Goal: Check status: Check status

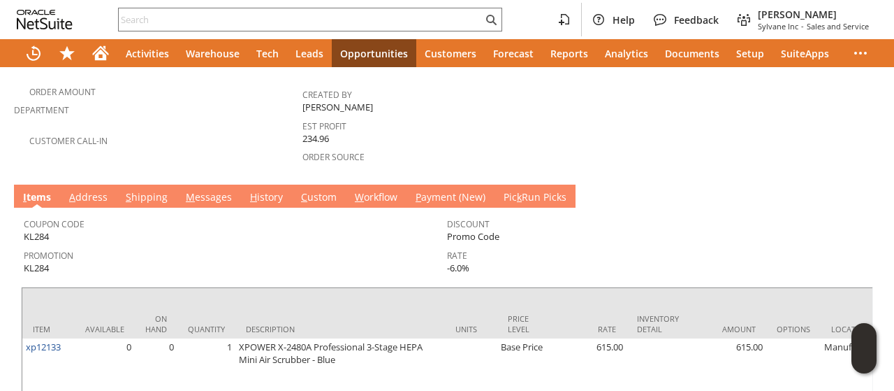
scroll to position [419, 0]
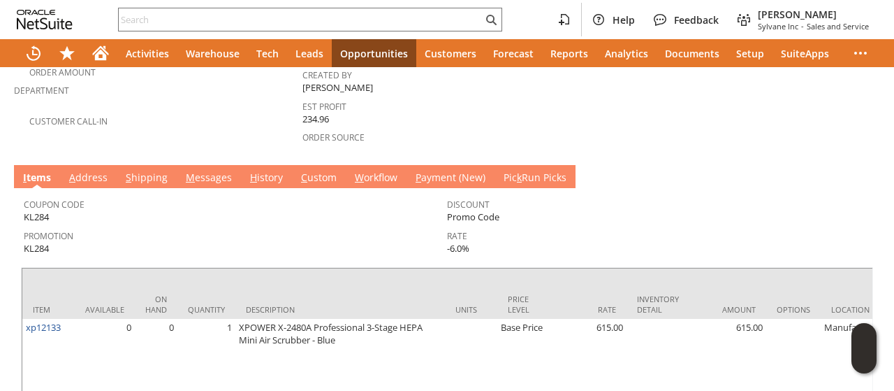
click at [200, 170] on link "M essages" at bounding box center [208, 177] width 53 height 15
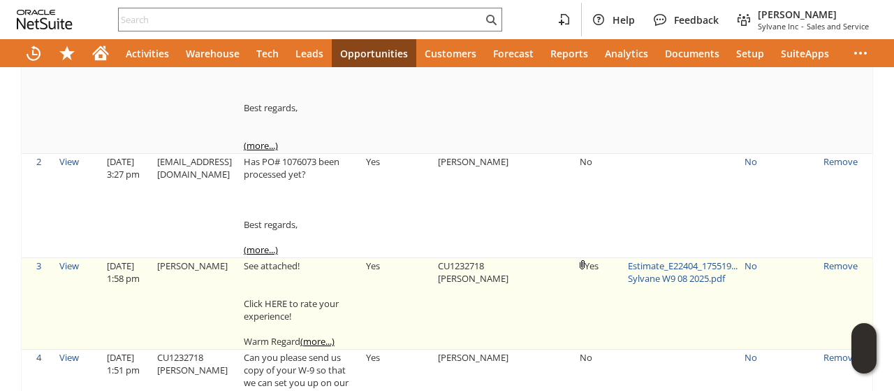
scroll to position [768, 0]
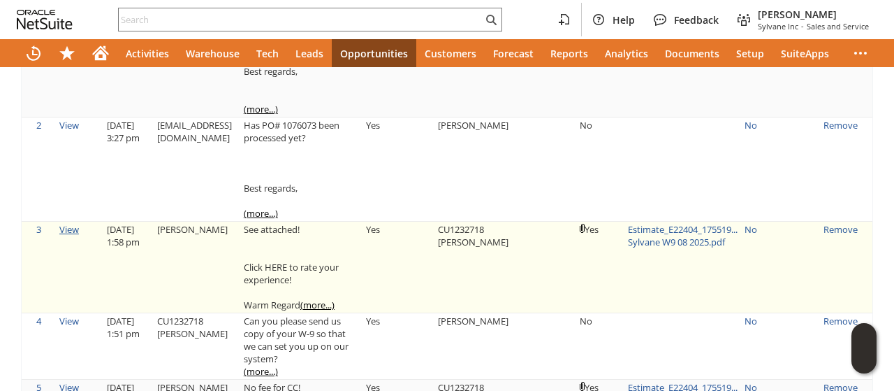
click at [73, 223] on link "View" at bounding box center [69, 229] width 20 height 13
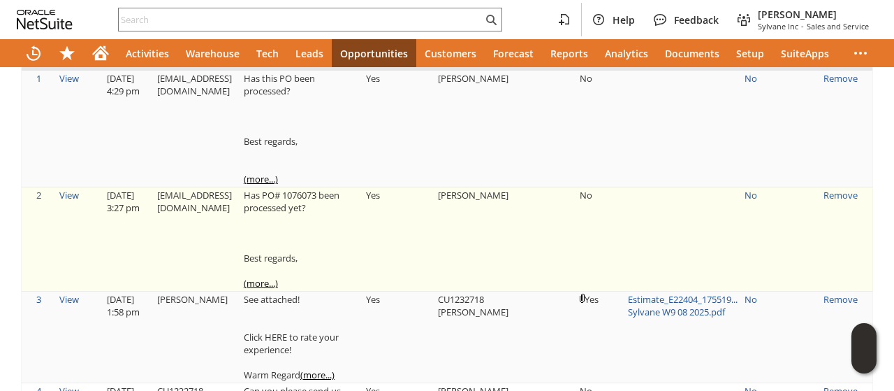
scroll to position [629, 0]
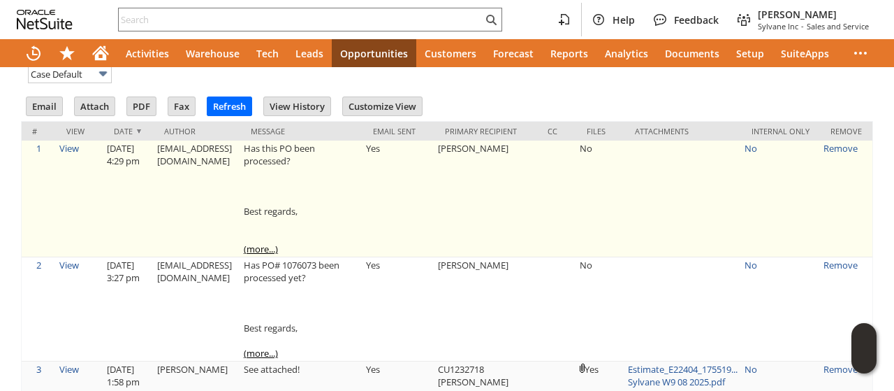
click at [278, 242] on link "(more...)" at bounding box center [261, 248] width 34 height 13
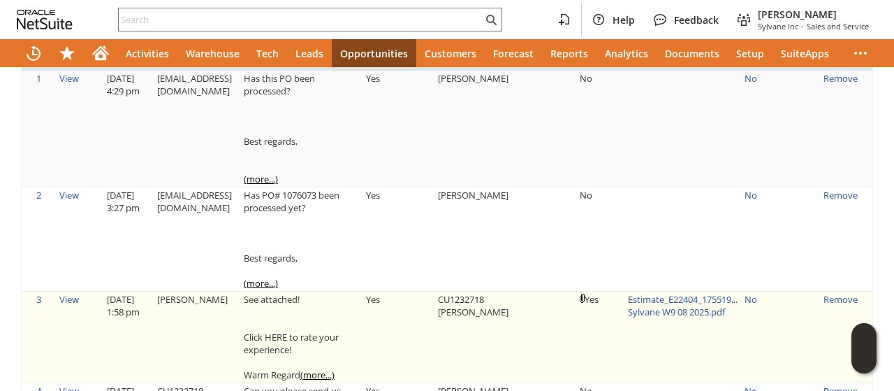
drag, startPoint x: 583, startPoint y: 217, endPoint x: 520, endPoint y: 275, distance: 85.5
click at [583, 217] on td "No" at bounding box center [600, 239] width 48 height 104
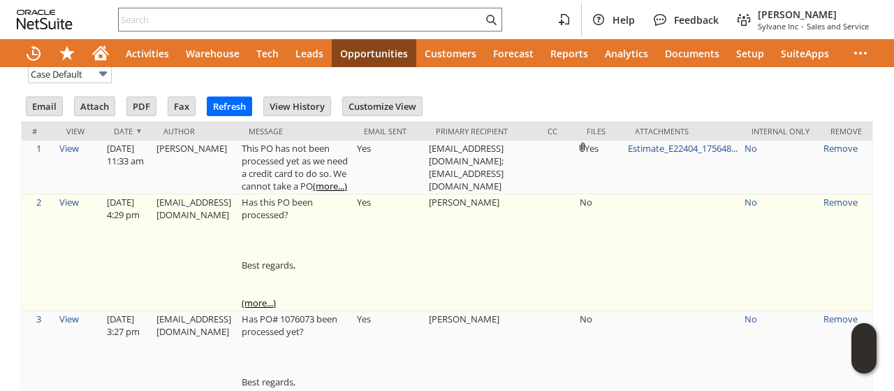
scroll to position [0, 0]
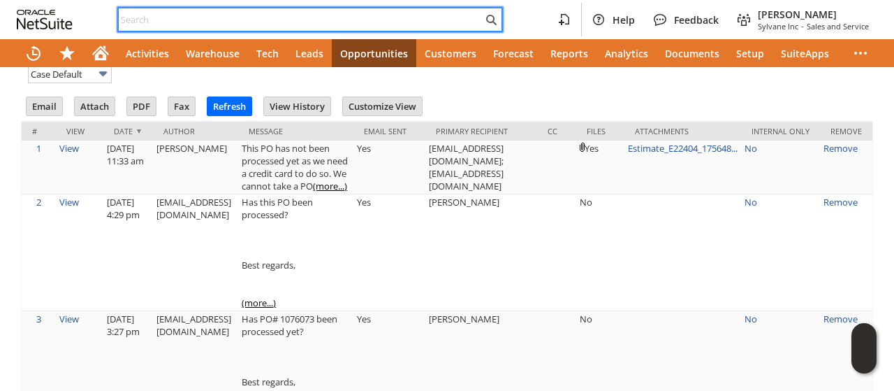
paste input "7077792900"
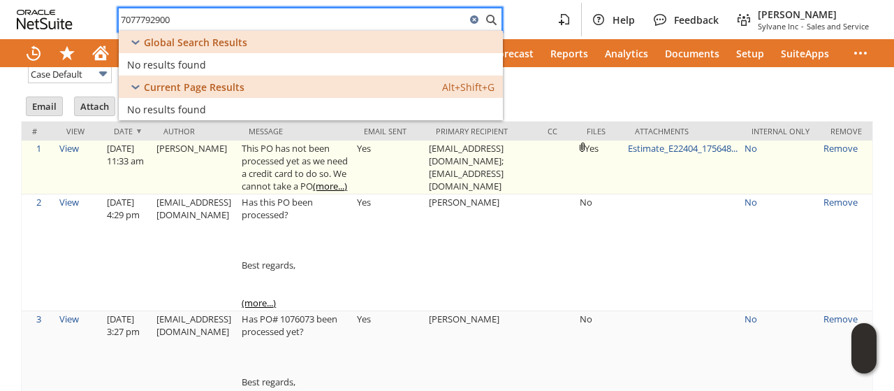
type input "7077792900"
click at [384, 187] on td "Yes" at bounding box center [390, 167] width 72 height 54
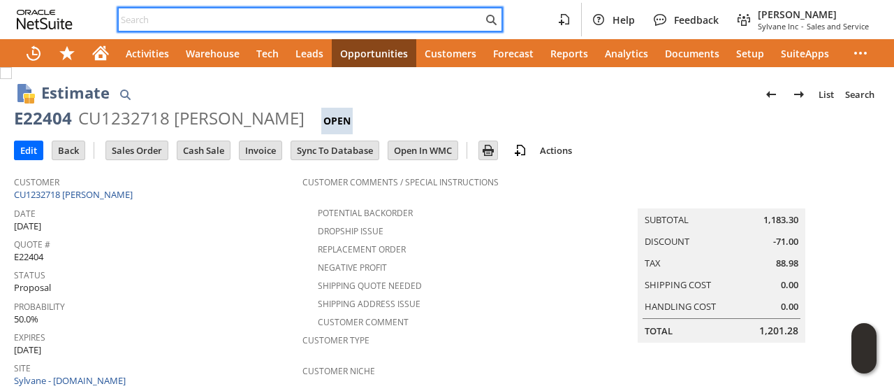
paste input "SY68AA0979BC788"
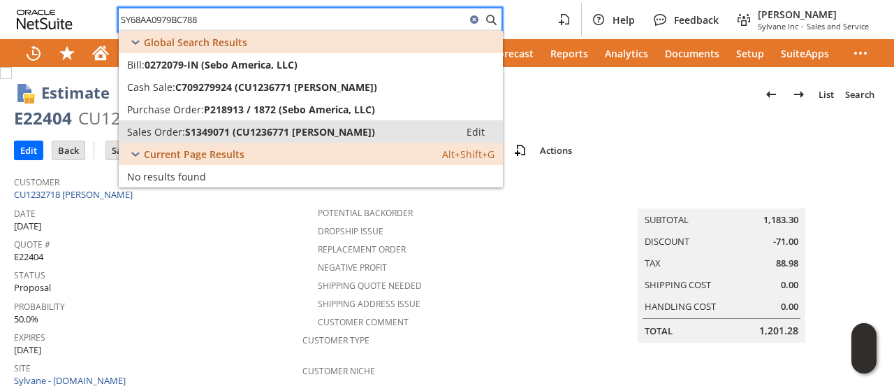
type input "SY68AA0979BC788"
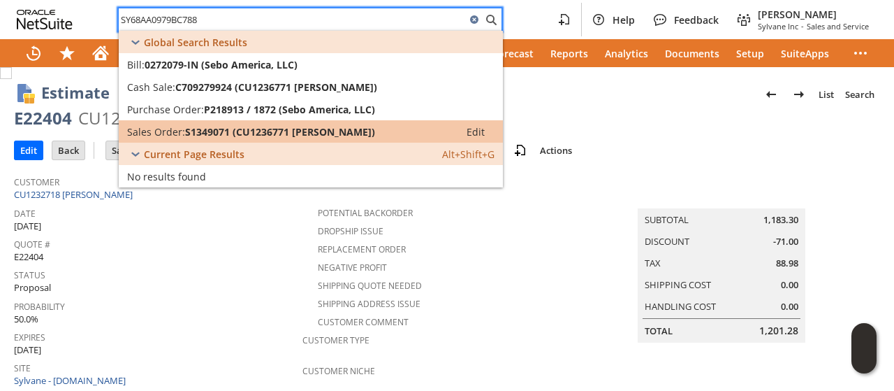
click at [215, 129] on span "S1349071 (CU1236771 Molly J Jones)" at bounding box center [280, 131] width 190 height 13
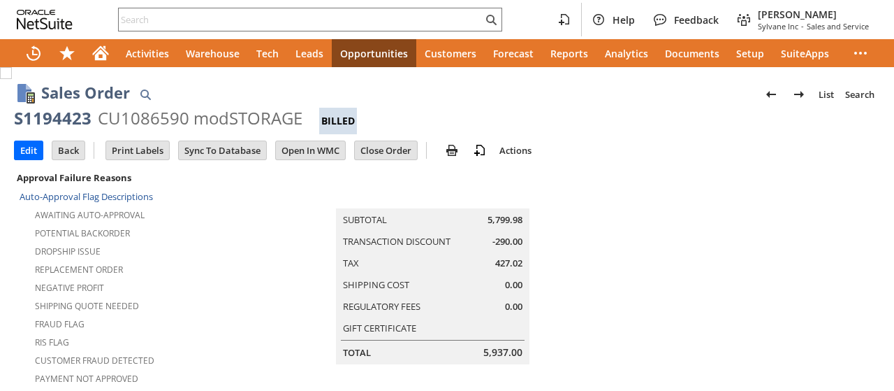
scroll to position [975, 0]
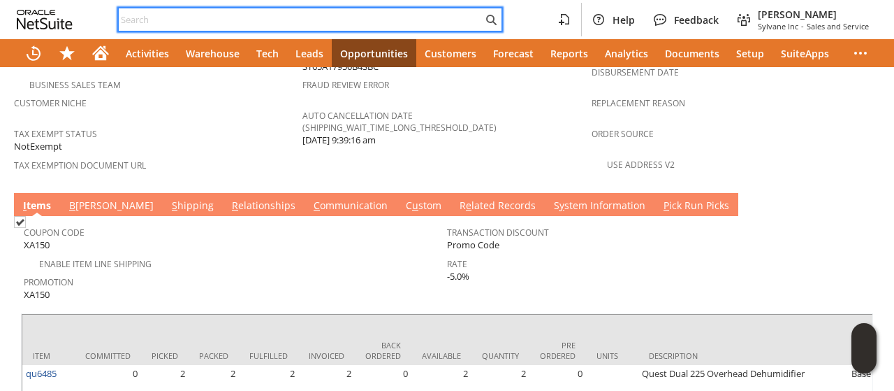
drag, startPoint x: 200, startPoint y: 11, endPoint x: 159, endPoint y: 20, distance: 41.5
paste input "3343980209"
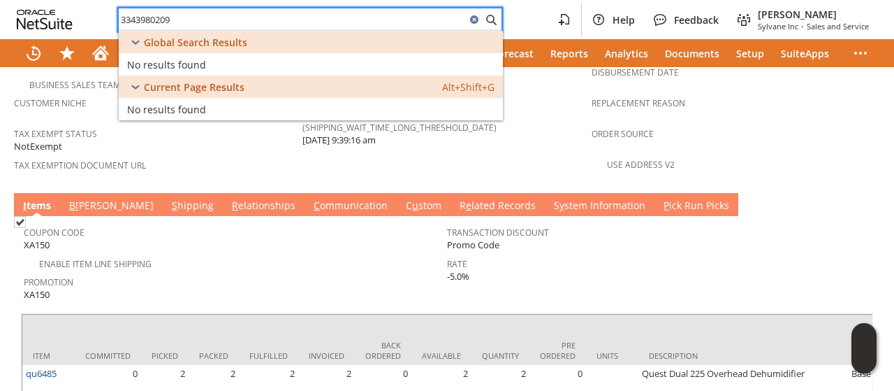
type input "3343980209"
